Goal: Task Accomplishment & Management: Use online tool/utility

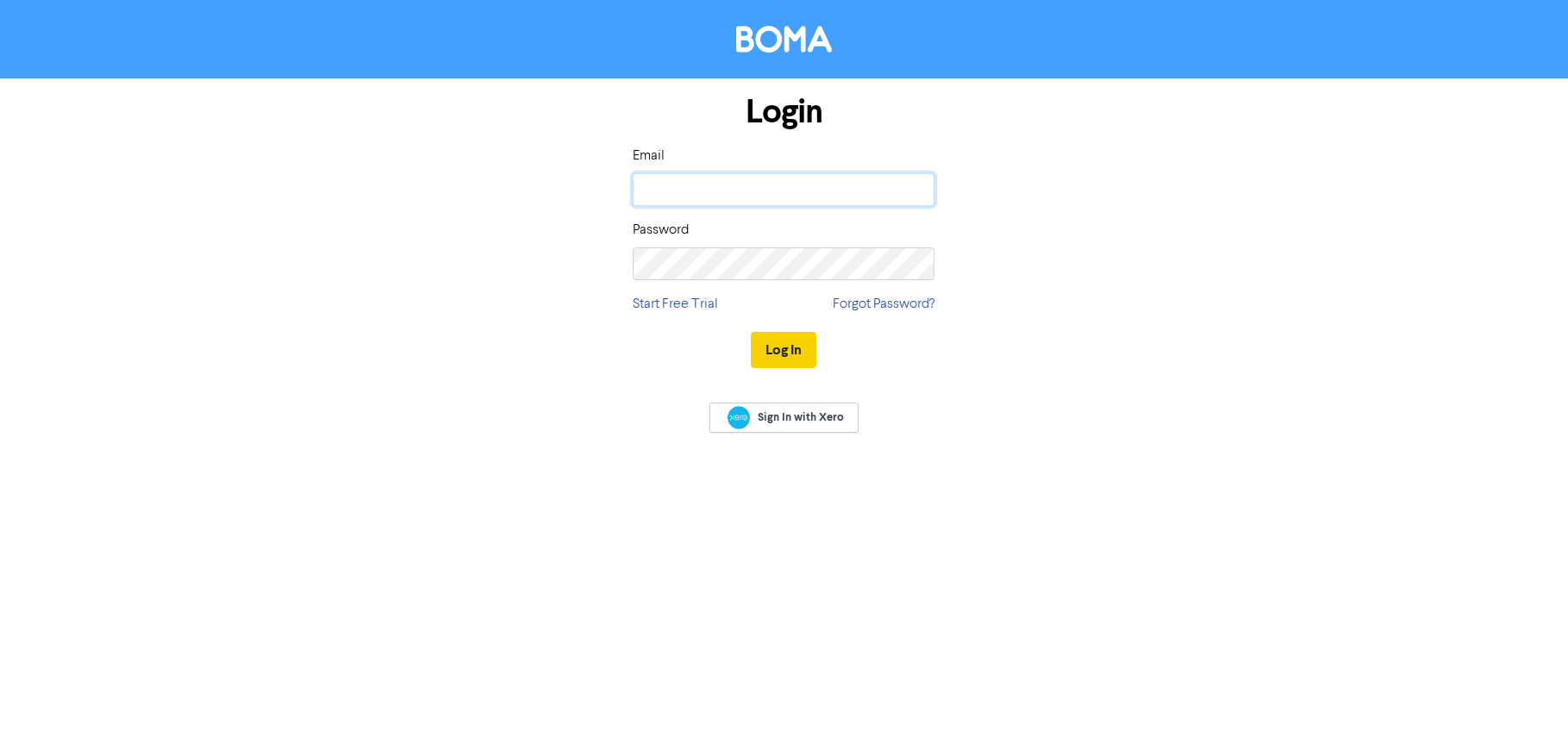
type input "[PERSON_NAME][EMAIL_ADDRESS][DOMAIN_NAME]"
click at [801, 345] on button "Log In" at bounding box center [783, 349] width 65 height 36
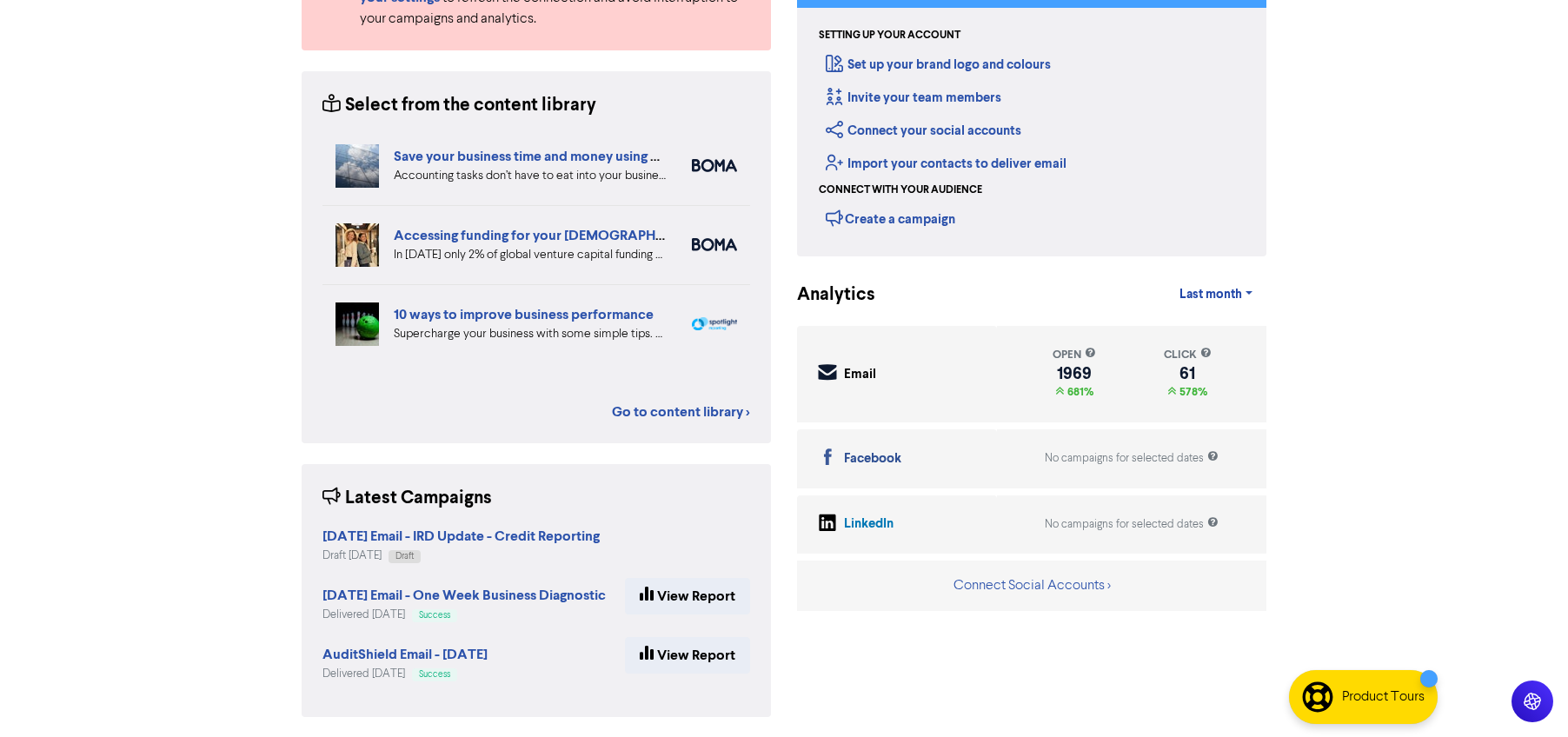
scroll to position [233, 0]
click at [376, 534] on strong "[DATE] Email - IRD Update - Credit Reporting" at bounding box center [460, 535] width 277 height 17
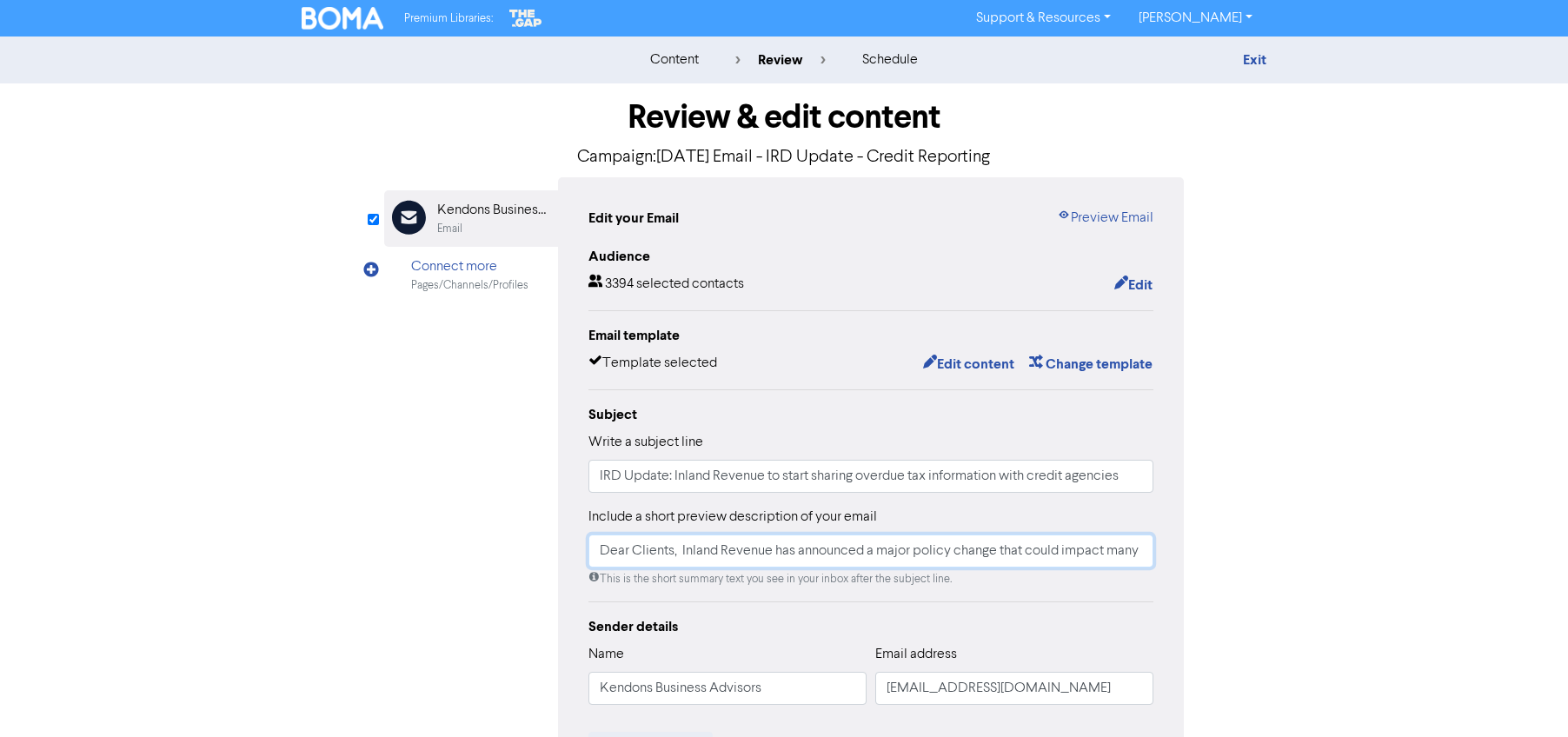
drag, startPoint x: 878, startPoint y: 547, endPoint x: 916, endPoint y: 557, distance: 39.3
click at [915, 550] on input "Dear Clients, Inland Revenue has announced a major policy change that could imp…" at bounding box center [871, 550] width 565 height 33
type input "Dear Clients, Inland Revenue has announced a policy change that could impact ma…"
click at [976, 365] on button "Edit content" at bounding box center [969, 364] width 93 height 23
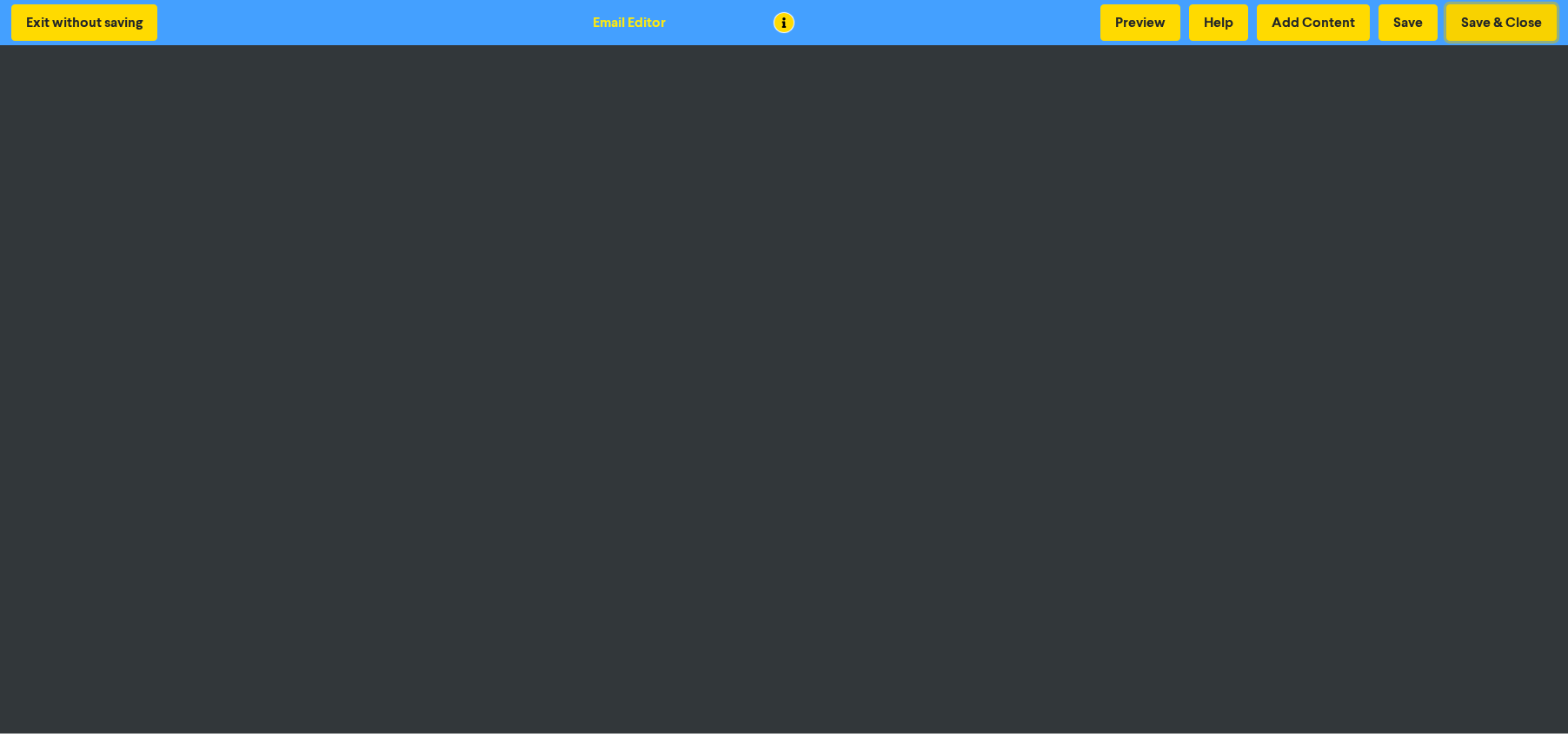
click at [1470, 30] on button "Save & Close" at bounding box center [1501, 23] width 111 height 36
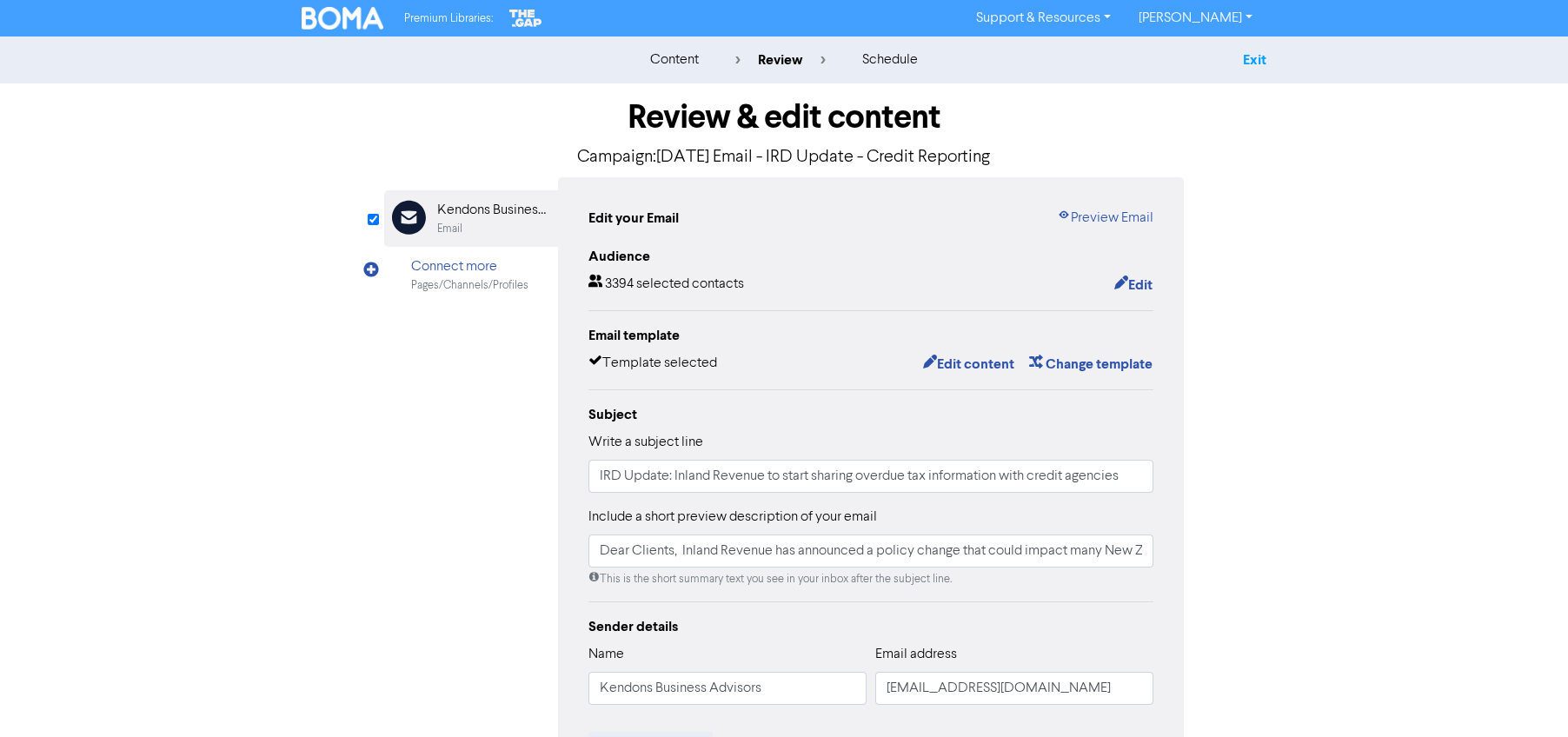
click at [1262, 63] on link "Exit" at bounding box center [1255, 60] width 24 height 17
